Goal: Task Accomplishment & Management: Manage account settings

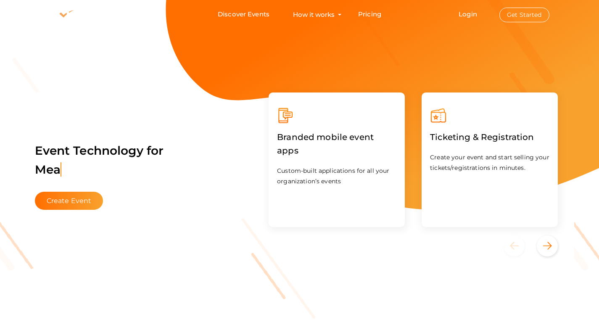
click at [66, 14] on use at bounding box center [65, 15] width 50 height 12
click at [514, 11] on button "Get Started" at bounding box center [525, 15] width 50 height 15
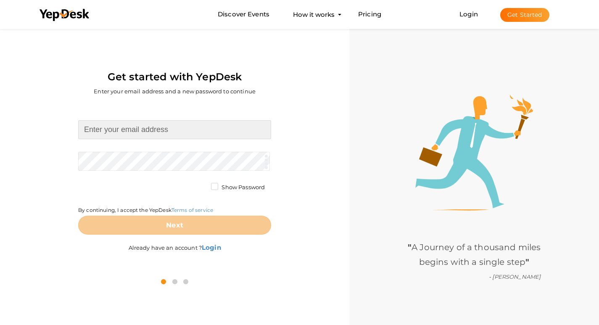
drag, startPoint x: 0, startPoint y: 0, endPoint x: 220, endPoint y: 127, distance: 253.7
click at [220, 127] on input at bounding box center [174, 129] width 193 height 19
type input "[EMAIL_ADDRESS][DOMAIN_NAME]"
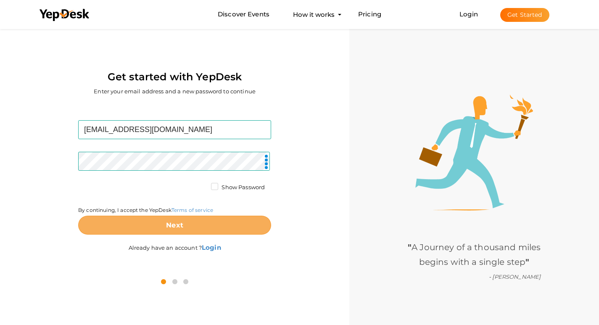
click at [188, 225] on button "Next" at bounding box center [174, 225] width 193 height 19
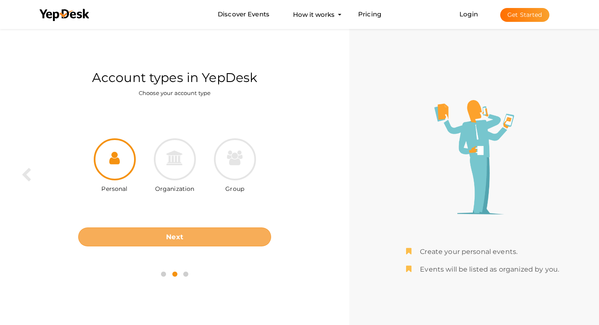
click at [197, 233] on button "Next" at bounding box center [174, 237] width 193 height 19
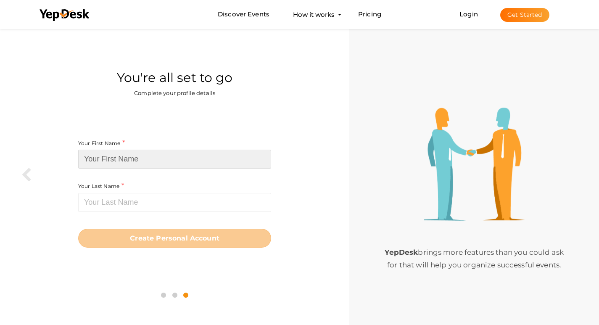
click at [145, 160] on input at bounding box center [174, 159] width 193 height 19
paste input "Hiranandani [PERSON_NAME]"
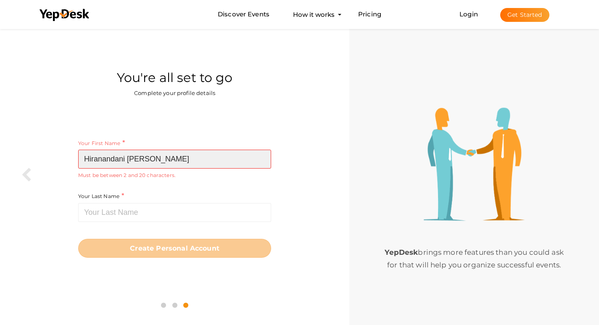
type input "Hiranandani [PERSON_NAME]"
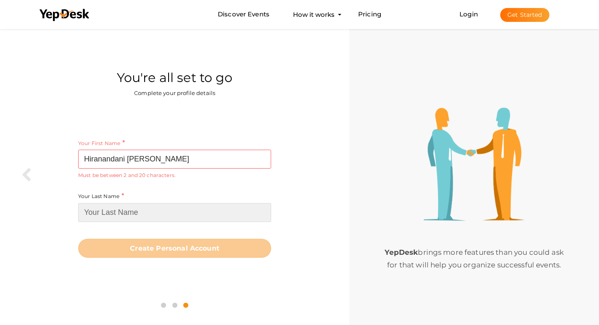
click at [130, 208] on input at bounding box center [174, 212] width 193 height 19
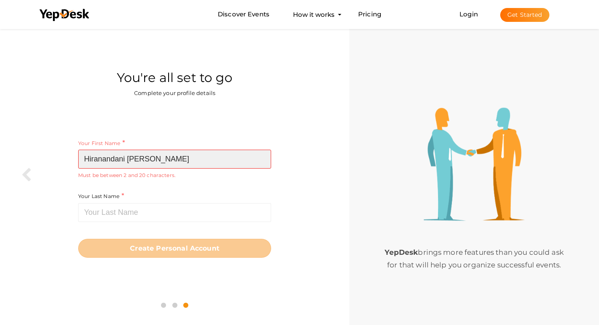
click at [172, 152] on input "Hiranandani [PERSON_NAME]" at bounding box center [174, 159] width 193 height 19
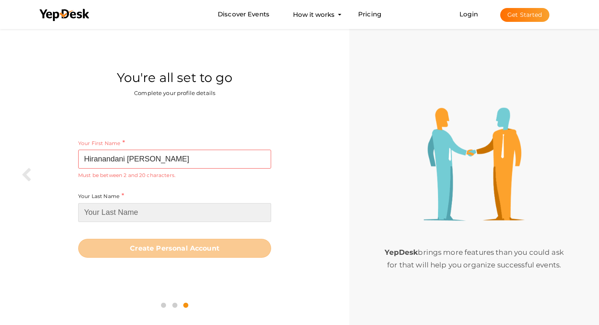
click at [129, 218] on input at bounding box center [174, 212] width 193 height 19
paste input "Hinjewadi"
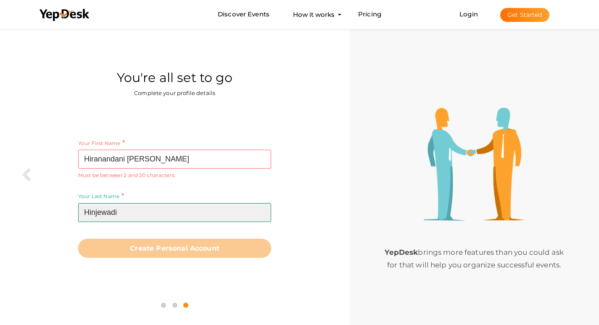
type input "Hinjewadi"
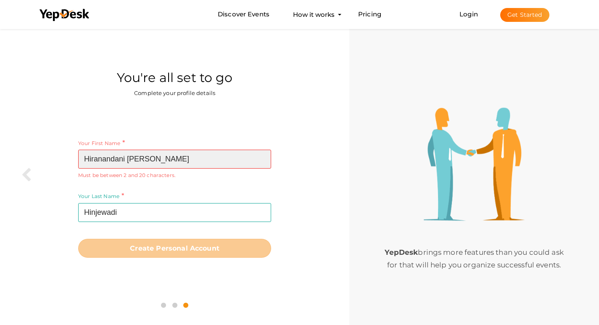
click at [176, 157] on input "Hiranandani [PERSON_NAME]" at bounding box center [174, 159] width 193 height 19
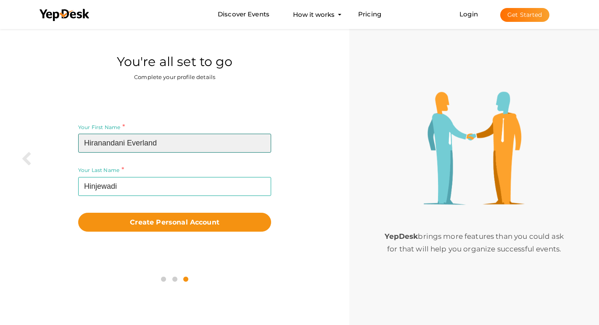
scroll to position [27, 0]
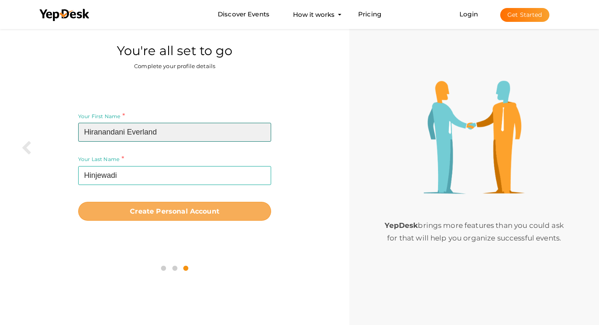
type input "Hiranandani Everland"
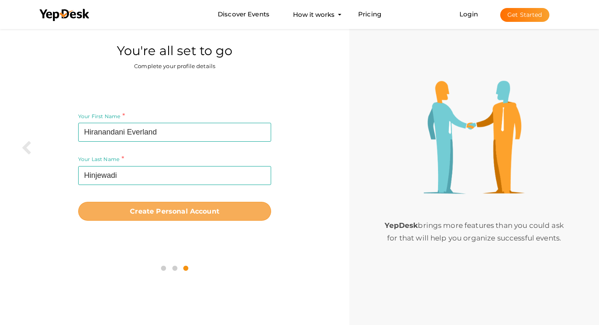
click at [178, 212] on b "Create Personal Account" at bounding box center [175, 211] width 90 height 8
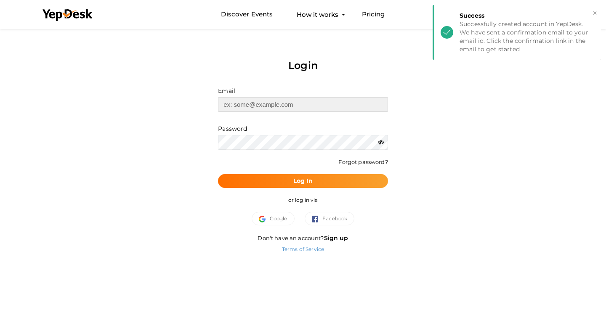
type input "[EMAIL_ADDRESS][DOMAIN_NAME]"
click at [322, 180] on button "Log In" at bounding box center [303, 181] width 170 height 14
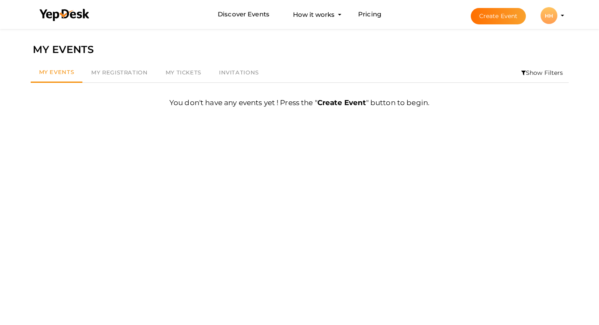
click at [554, 12] on div "HH" at bounding box center [549, 15] width 17 height 17
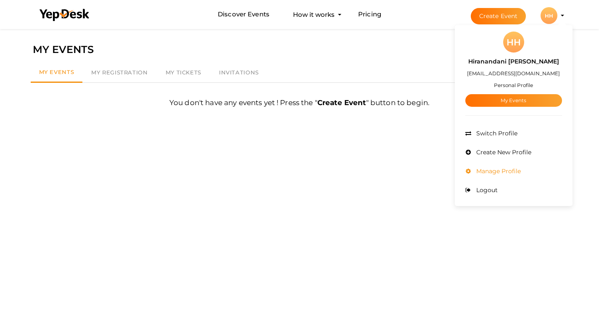
click at [483, 169] on span "Manage Profile" at bounding box center [497, 171] width 47 height 8
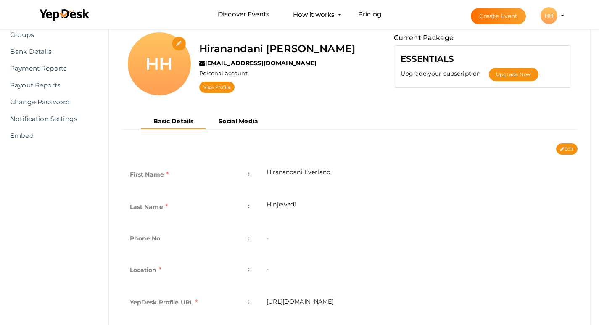
scroll to position [65, 0]
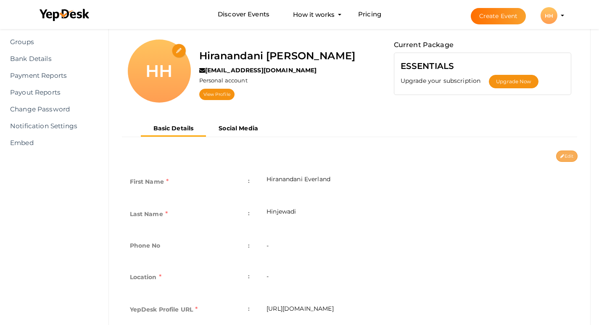
click at [570, 156] on button "Edit" at bounding box center [567, 156] width 21 height 11
type input "Hiranandani Everland"
type input "Hinjewadi"
type input "hiranandani-everland-hinjewadi"
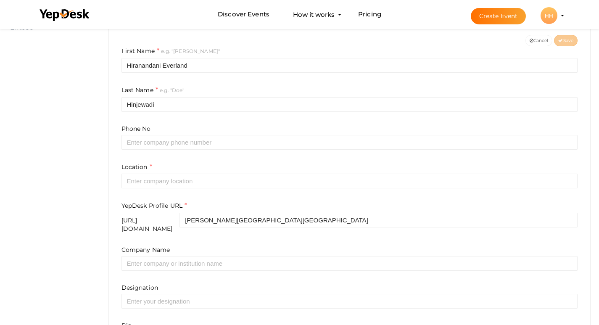
scroll to position [191, 0]
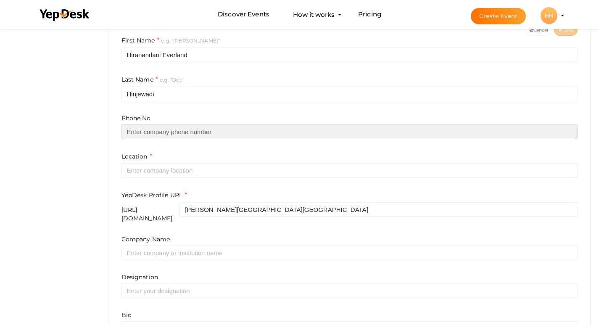
drag, startPoint x: 195, startPoint y: 134, endPoint x: 201, endPoint y: 137, distance: 6.2
click at [195, 134] on input "text" at bounding box center [350, 132] width 457 height 15
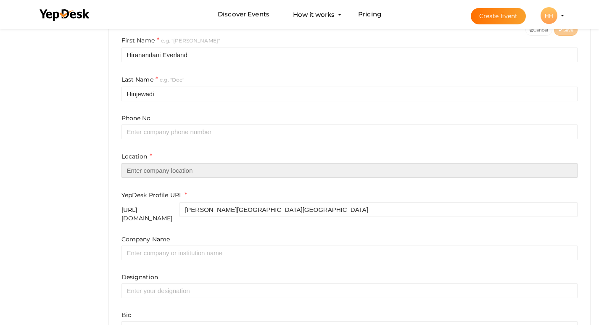
click at [148, 178] on input "text" at bounding box center [350, 170] width 457 height 15
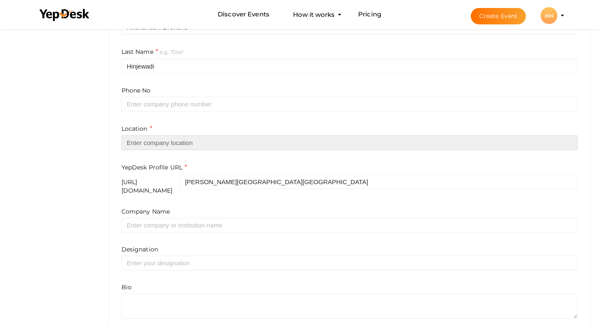
scroll to position [255, 0]
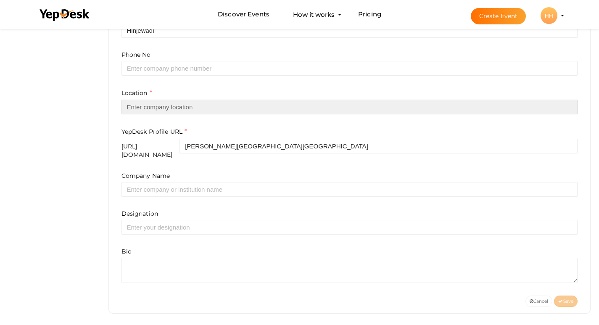
paste input "[GEOGRAPHIC_DATA], [GEOGRAPHIC_DATA]"
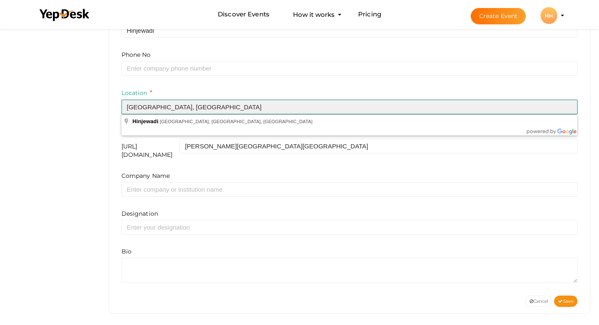
type input "[GEOGRAPHIC_DATA], [GEOGRAPHIC_DATA]"
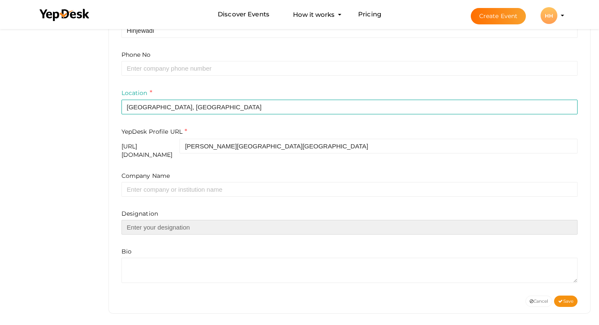
click at [176, 228] on input "text" at bounding box center [350, 227] width 457 height 15
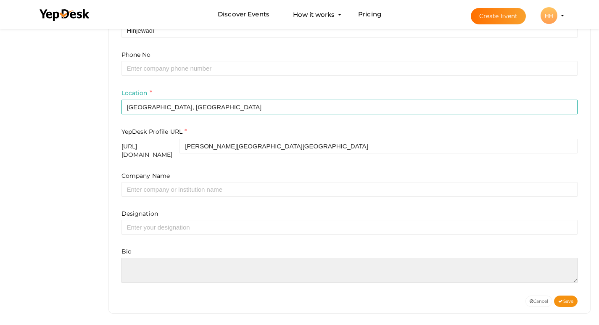
click at [141, 272] on textarea at bounding box center [350, 270] width 457 height 25
paste textarea "Hiranandani Everland Hinjewadi in North Hinjewadi, Pune sets a new standard in …"
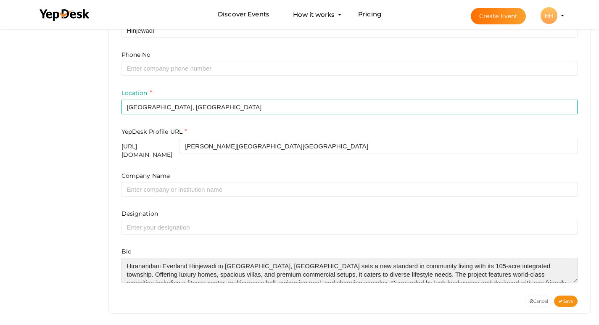
scroll to position [21, 0]
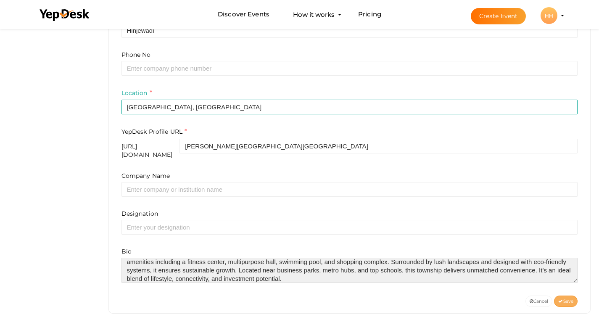
type textarea "Hiranandani Everland Hinjewadi in North Hinjewadi, Pune sets a new standard in …"
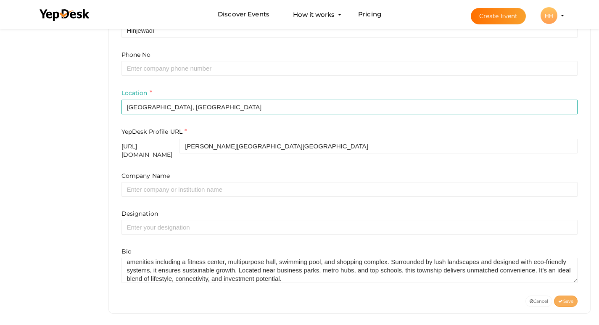
click at [561, 296] on button "Save" at bounding box center [566, 301] width 24 height 11
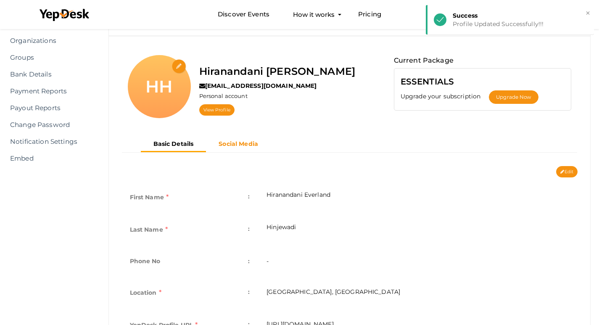
click at [249, 148] on button "Social Media" at bounding box center [238, 144] width 65 height 14
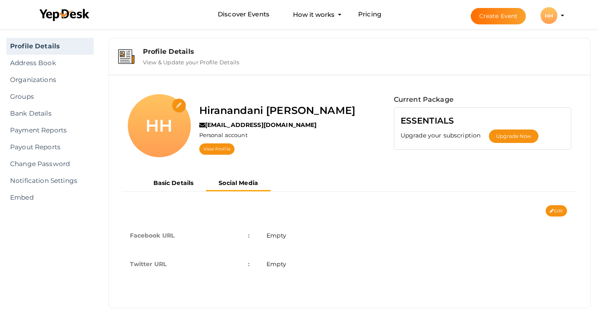
click at [278, 266] on span "Empty" at bounding box center [277, 264] width 20 height 8
click at [555, 212] on button "Edit" at bounding box center [556, 210] width 21 height 11
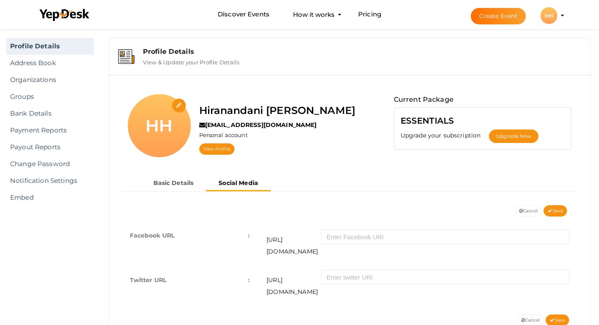
click at [321, 270] on span "https://twitter.com/" at bounding box center [294, 284] width 55 height 28
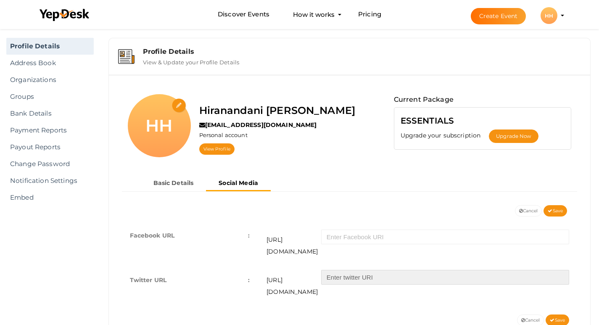
click at [374, 270] on input "text" at bounding box center [445, 277] width 248 height 15
paste input "https://x.com/hiranandaniever"
drag, startPoint x: 367, startPoint y: 267, endPoint x: 325, endPoint y: 267, distance: 42.5
click at [325, 270] on input "https://x.com/hiranandaniever" at bounding box center [445, 277] width 248 height 15
type input "hiranandaniever"
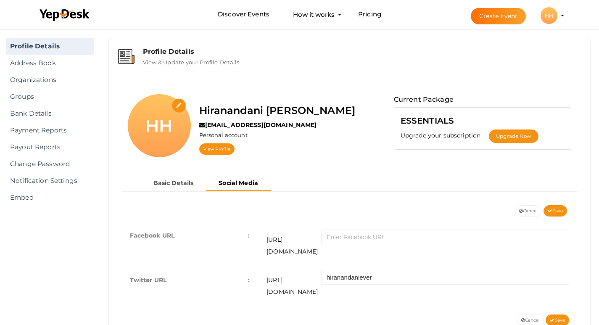
click at [553, 290] on div "Facebook URL : https://facebook.com/ Twitter URL : https://twitter.com/ hiranan…" at bounding box center [349, 266] width 469 height 98
click at [554, 318] on span "Save" at bounding box center [557, 320] width 15 height 5
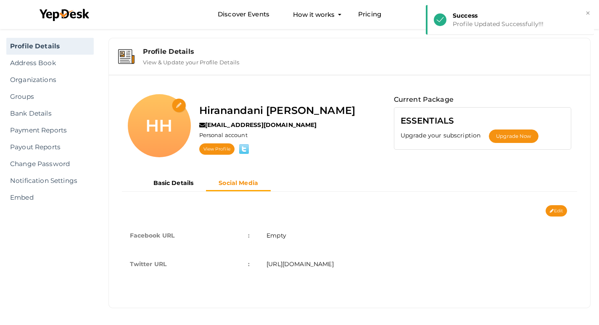
scroll to position [0, 0]
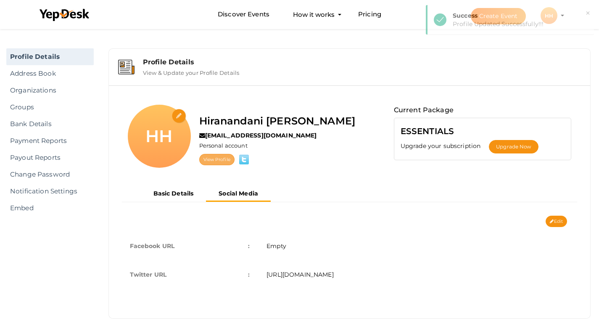
click at [215, 161] on link "View Profile" at bounding box center [216, 159] width 35 height 11
click at [217, 160] on link "View Profile" at bounding box center [216, 159] width 35 height 11
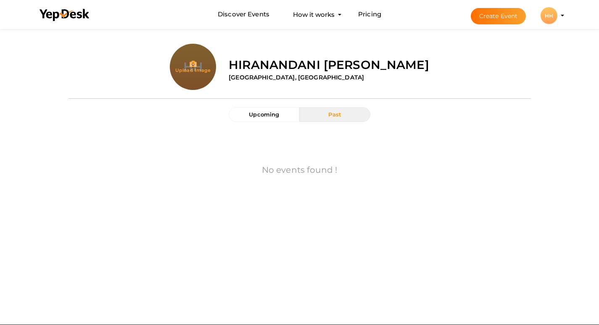
click at [193, 66] on input "file" at bounding box center [193, 84] width 46 height 46
type input "C:\fakepath\Hiranandani logo.jpg"
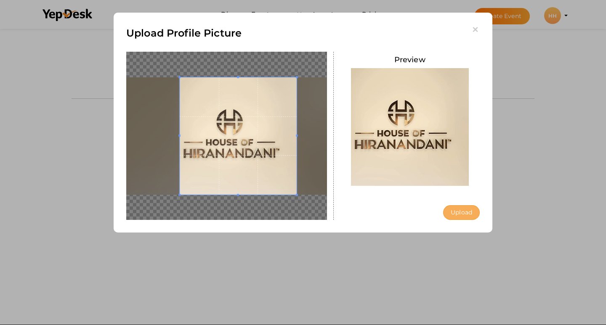
click at [463, 210] on button "Upload" at bounding box center [461, 212] width 37 height 15
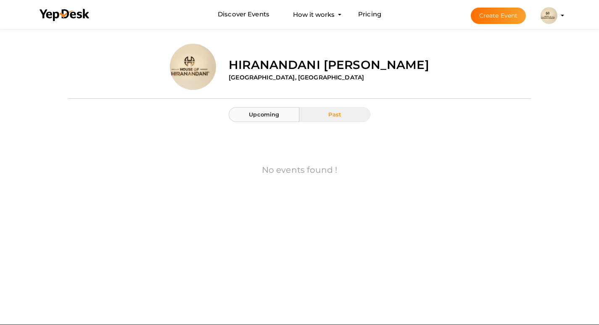
click at [263, 112] on span "Upcoming" at bounding box center [264, 114] width 30 height 7
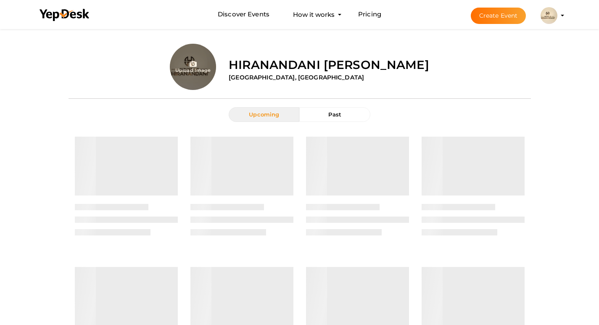
click at [220, 66] on div "Upload Image" at bounding box center [146, 67] width 154 height 46
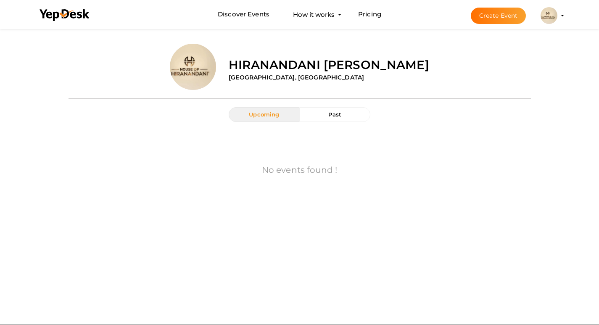
click at [298, 72] on label "Hiranandani [PERSON_NAME]" at bounding box center [329, 64] width 201 height 17
click at [546, 17] on img at bounding box center [549, 15] width 17 height 17
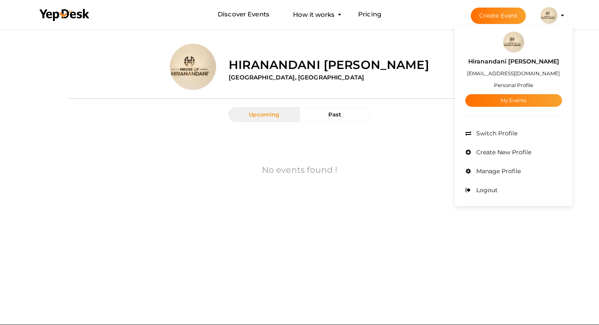
click at [508, 84] on small "Personal Profile" at bounding box center [513, 85] width 39 height 6
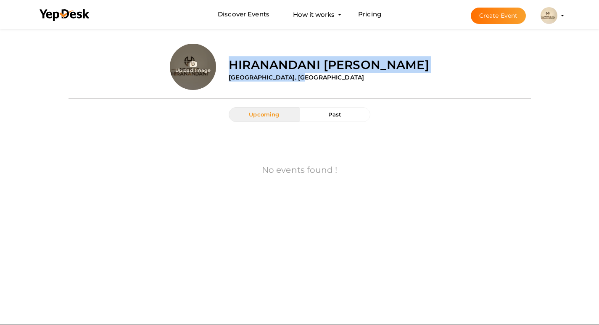
drag, startPoint x: 443, startPoint y: 82, endPoint x: 220, endPoint y: 71, distance: 223.6
click at [220, 71] on div "Upload Image Hiranandani Everland Hinjewadi North Hinjewadi, Pune" at bounding box center [300, 60] width 463 height 59
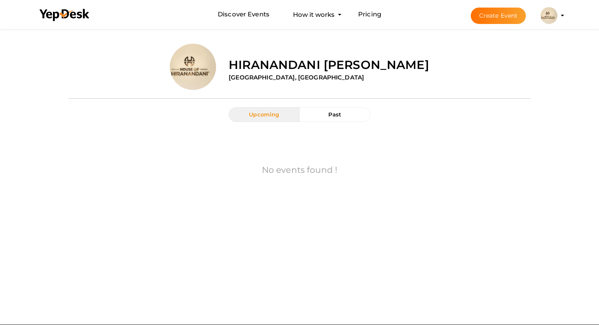
click at [292, 96] on div at bounding box center [300, 98] width 463 height 17
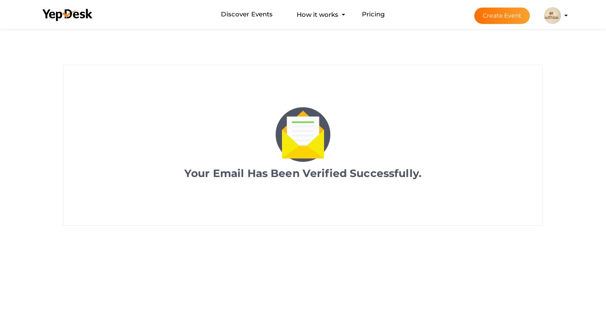
click at [552, 9] on img at bounding box center [552, 15] width 17 height 17
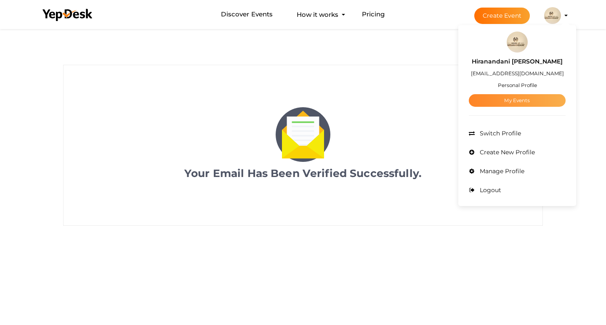
click at [505, 99] on link "My Events" at bounding box center [517, 100] width 97 height 13
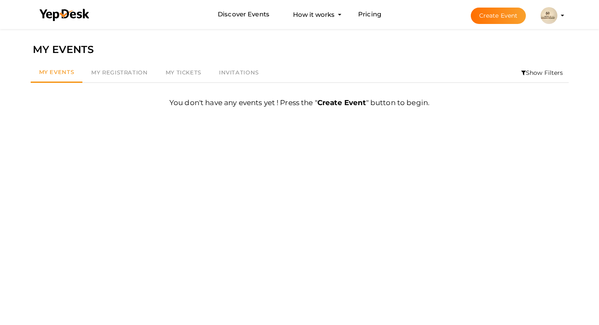
click at [558, 12] on button "Hiranandani [PERSON_NAME] [EMAIL_ADDRESS][DOMAIN_NAME] Personal Profile My Even…" at bounding box center [549, 16] width 22 height 18
click at [555, 16] on img at bounding box center [549, 15] width 17 height 17
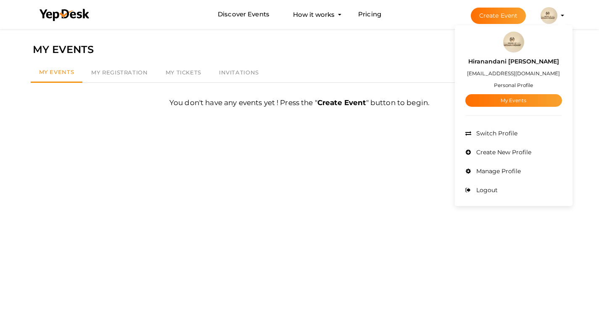
click at [516, 107] on div "Hiranandani [PERSON_NAME] [EMAIL_ADDRESS][DOMAIN_NAME] Personal Profile My Even…" at bounding box center [514, 115] width 118 height 177
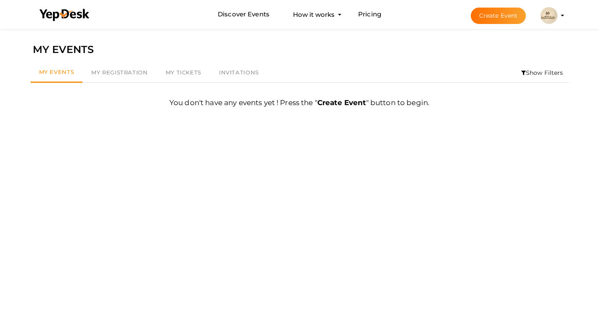
drag, startPoint x: 552, startPoint y: 16, endPoint x: 565, endPoint y: 135, distance: 120.2
click at [552, 17] on img at bounding box center [549, 15] width 17 height 17
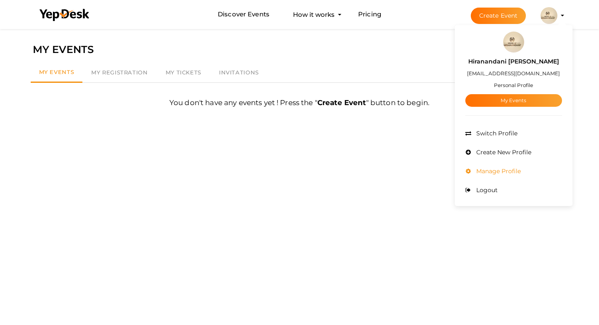
click at [485, 169] on span "Manage Profile" at bounding box center [497, 171] width 47 height 8
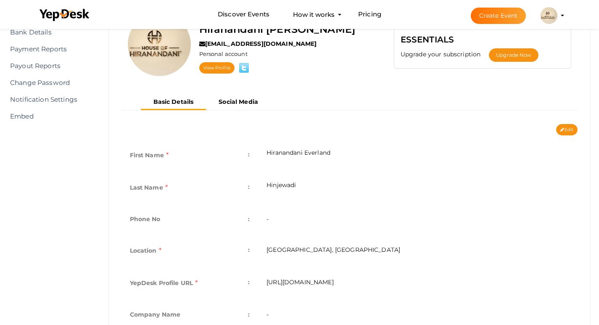
scroll to position [8, 0]
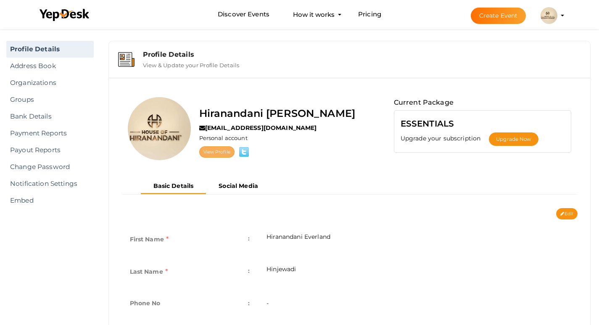
click at [221, 150] on link "View Profile" at bounding box center [216, 151] width 35 height 11
